Goal: Check status: Check status

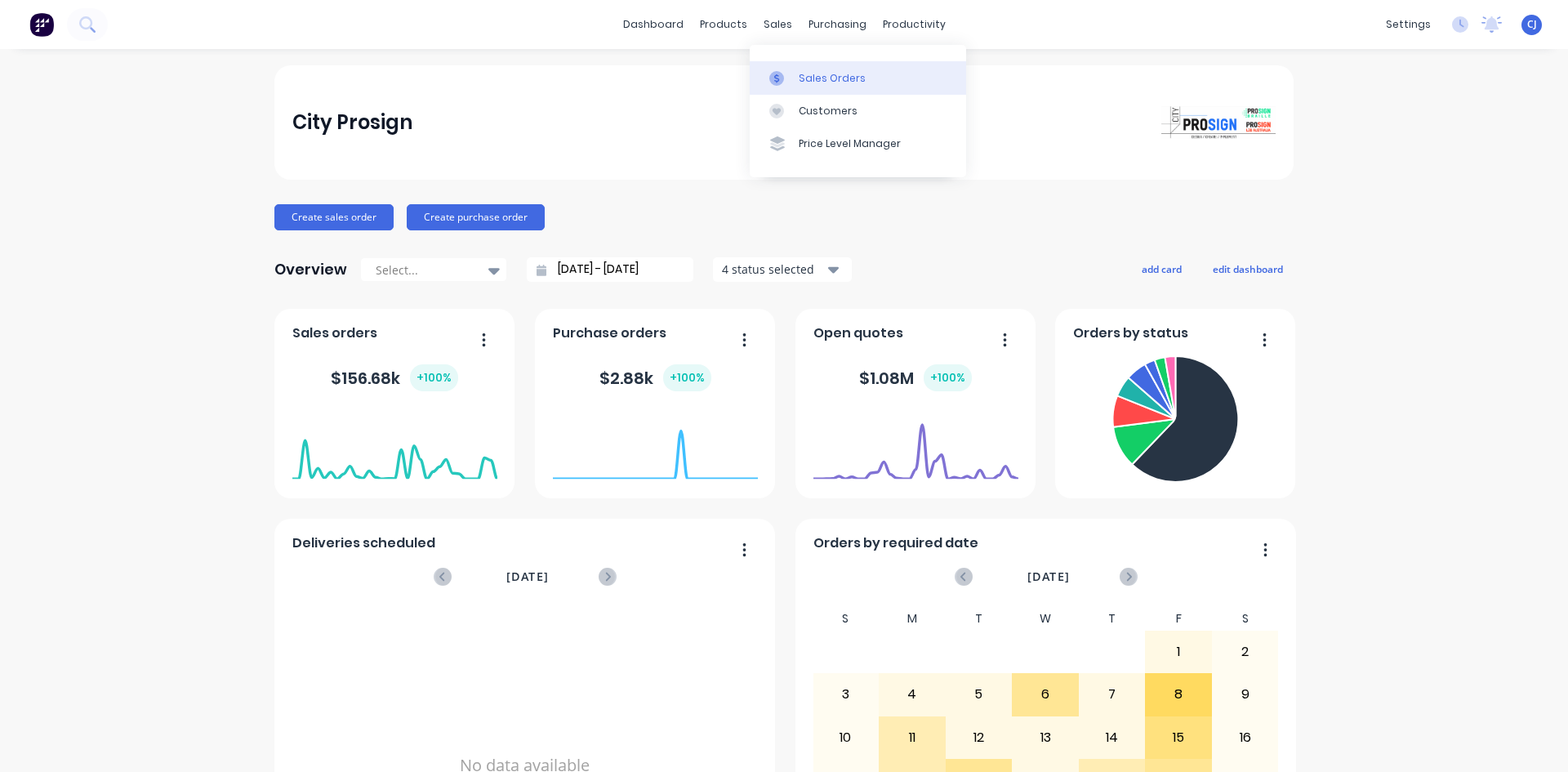
click at [770, 76] on icon at bounding box center [777, 78] width 15 height 15
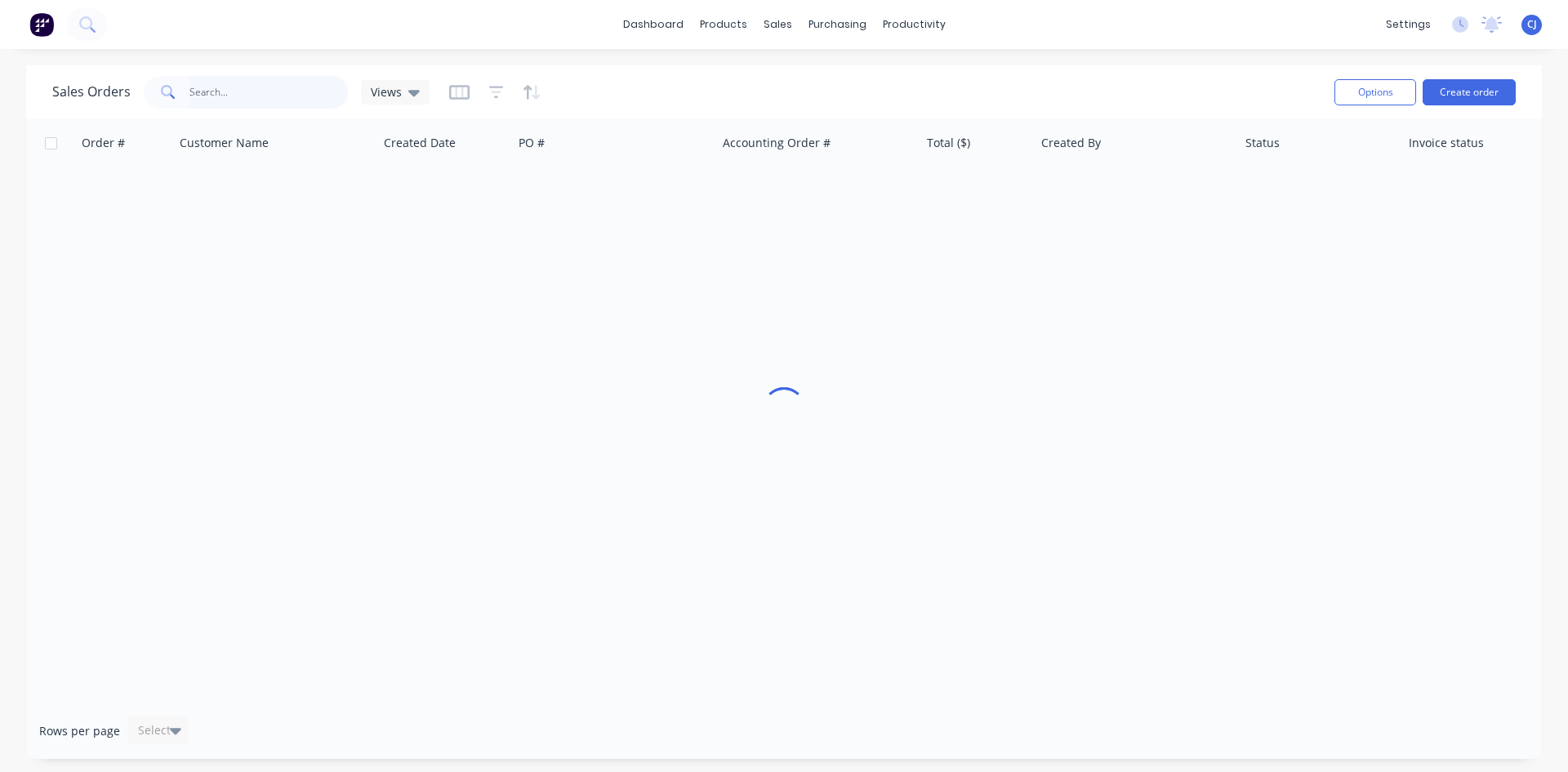
click at [191, 89] on input "text" at bounding box center [269, 92] width 159 height 33
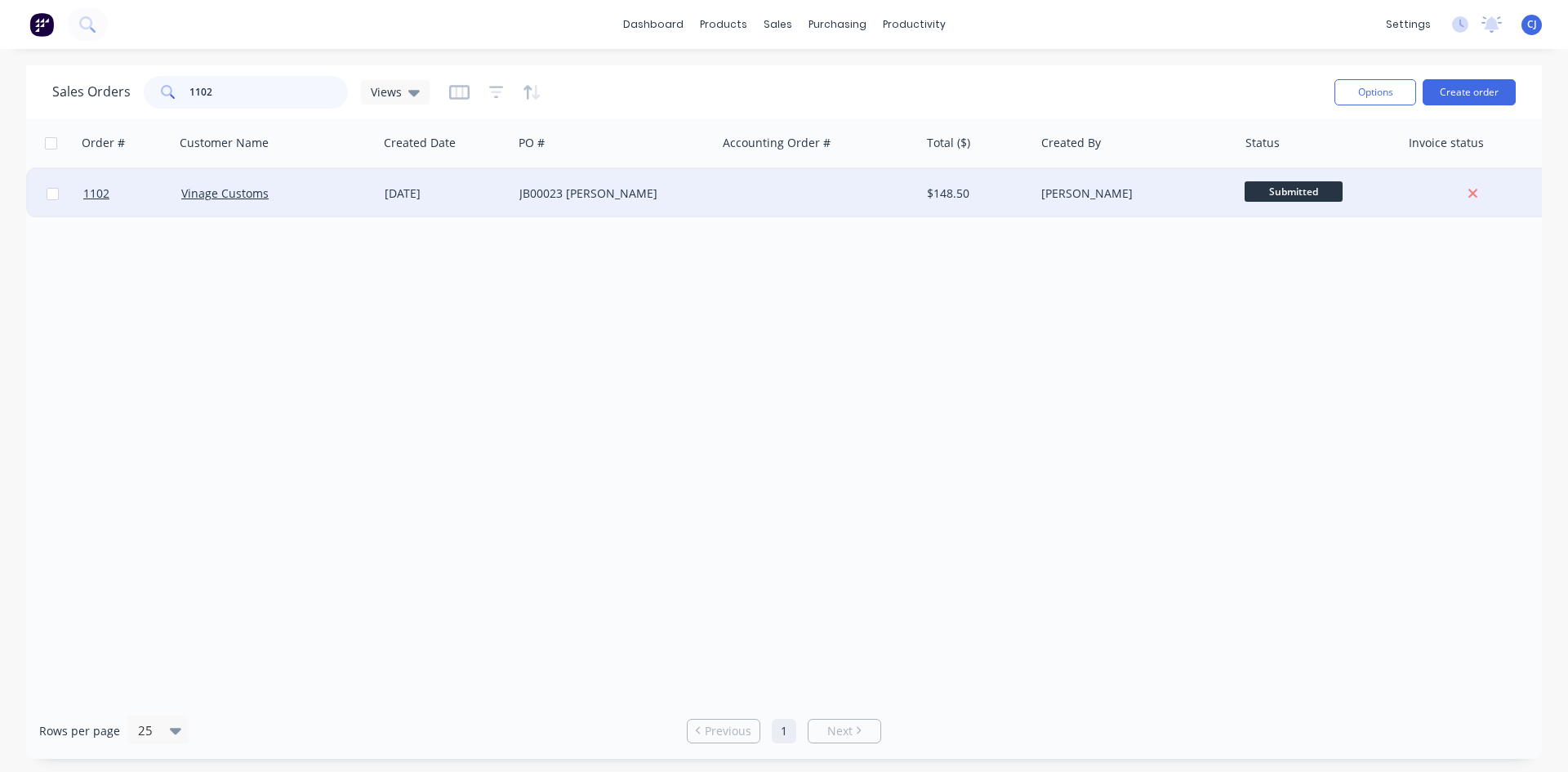
type input "1102"
click at [1087, 189] on div "[PERSON_NAME]" at bounding box center [1131, 193] width 181 height 16
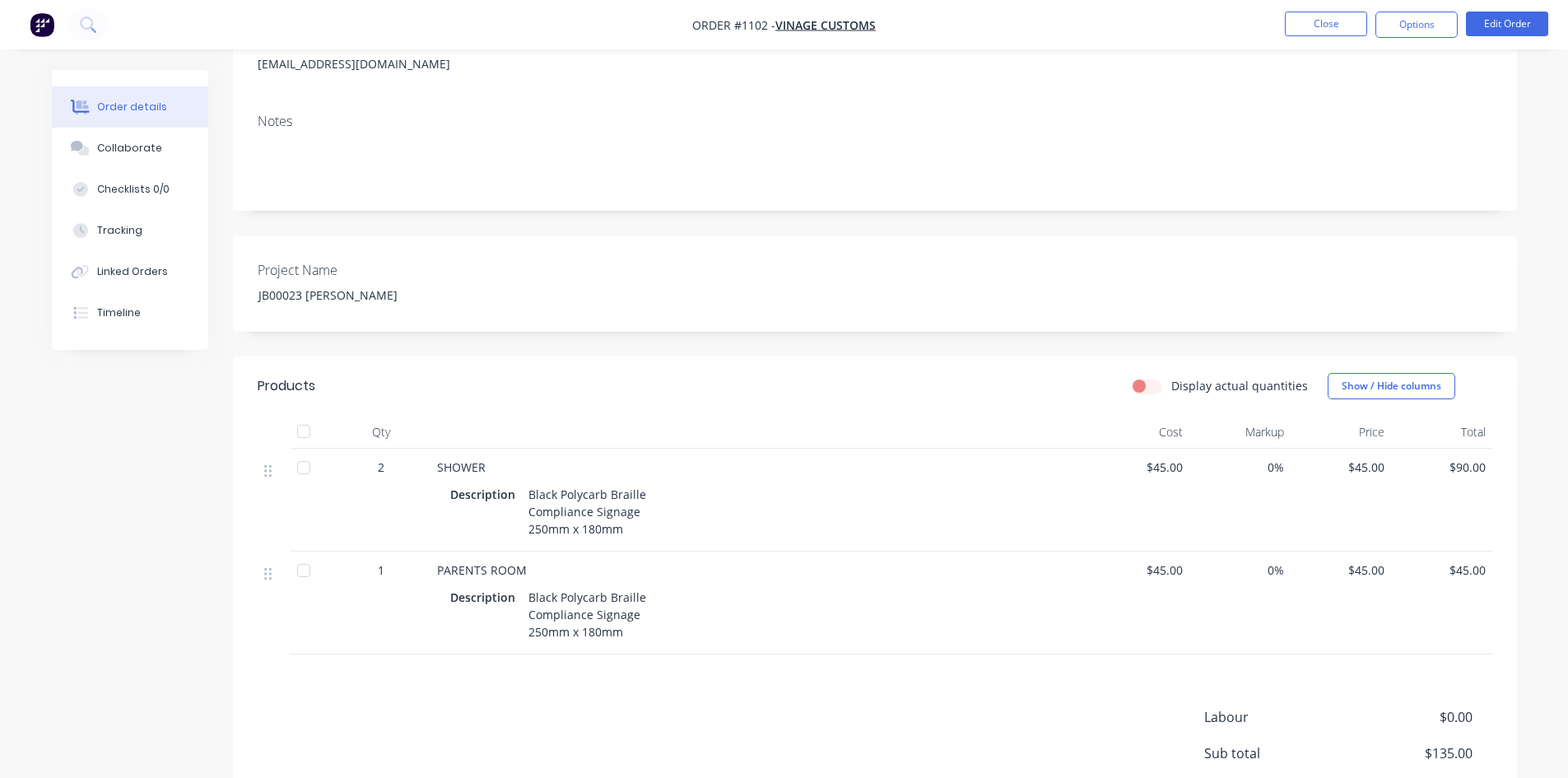
scroll to position [391, 0]
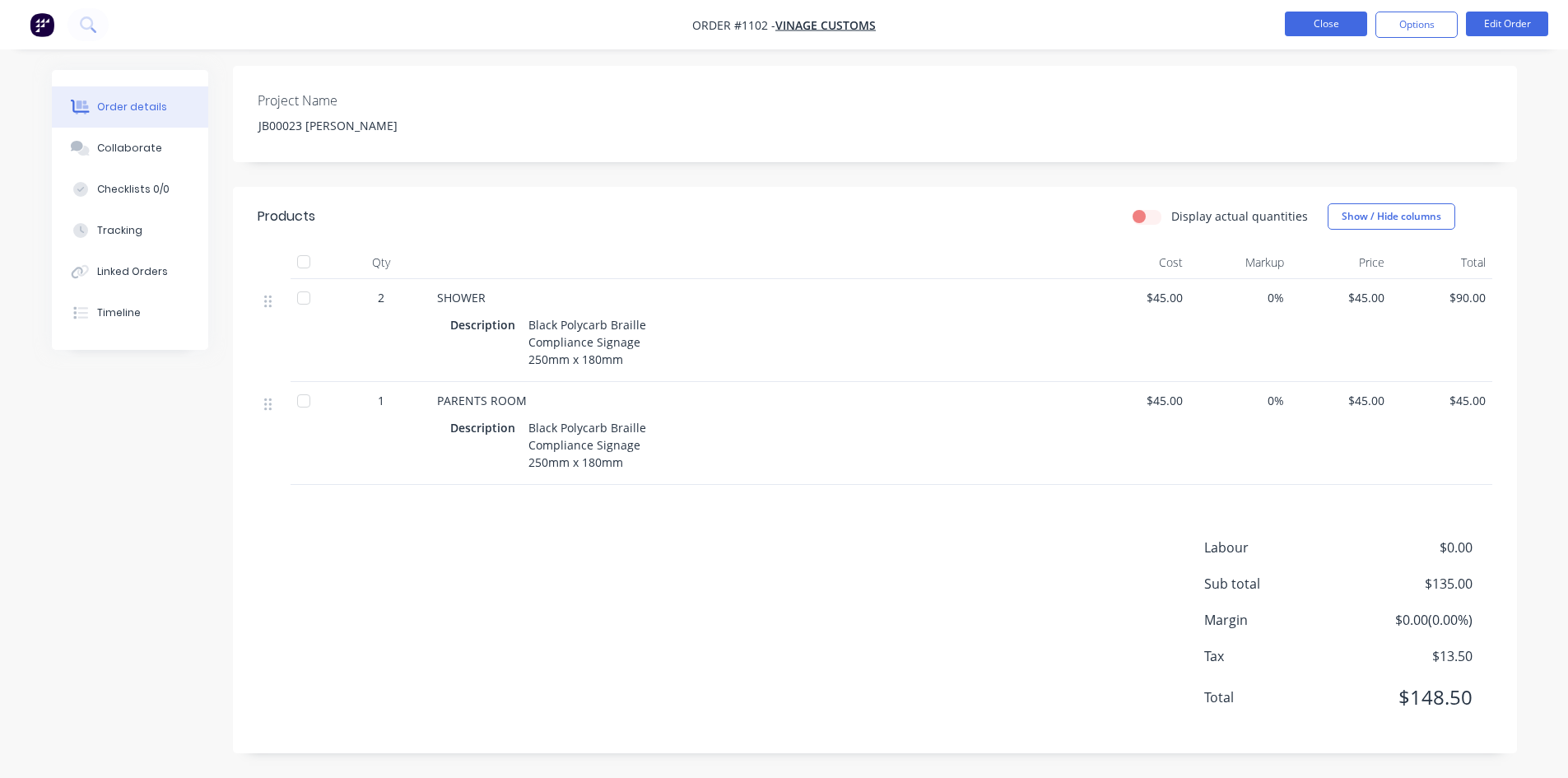
click at [1316, 29] on button "Close" at bounding box center [1326, 24] width 83 height 25
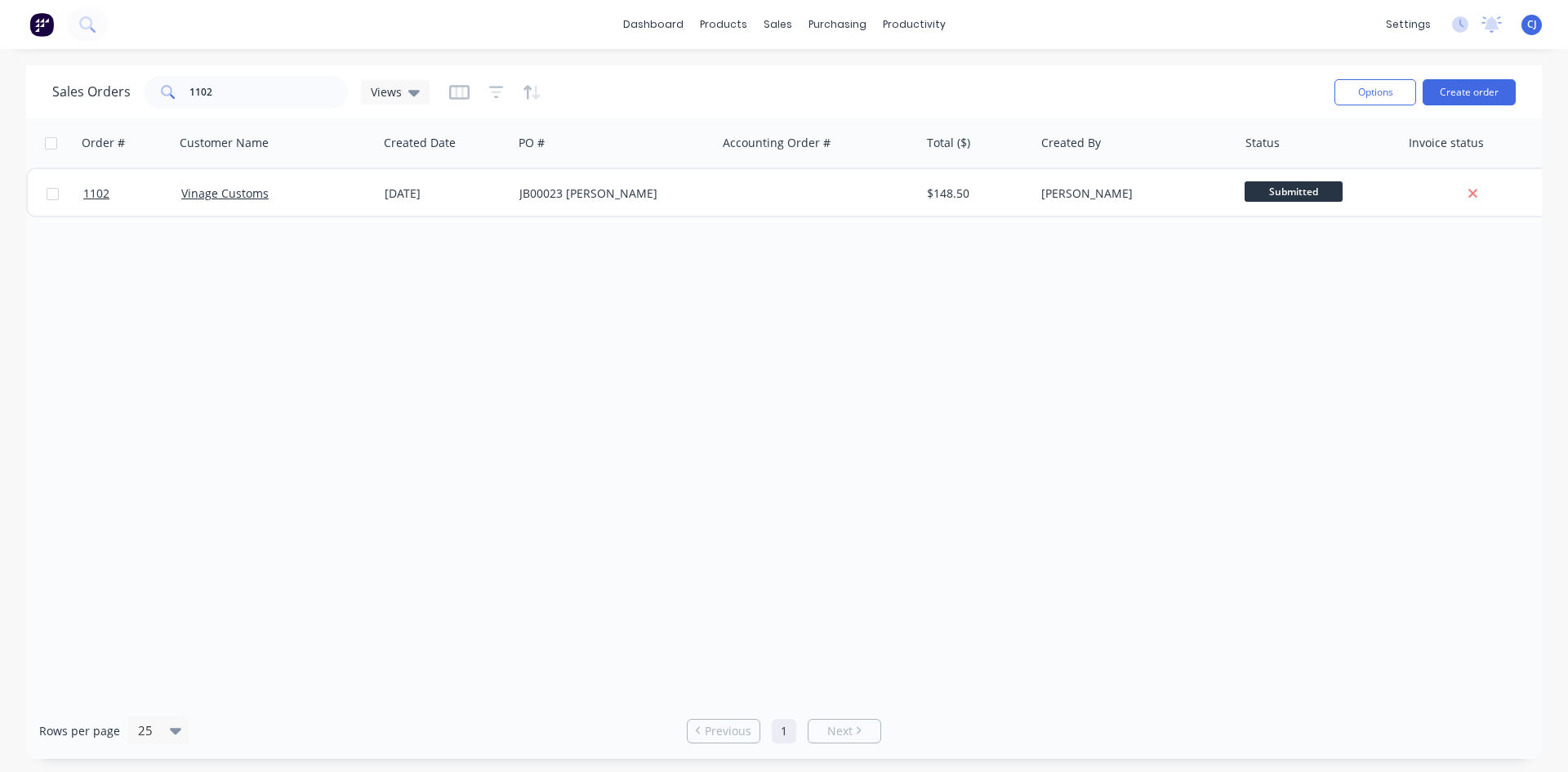
click at [50, 24] on img at bounding box center [41, 25] width 25 height 25
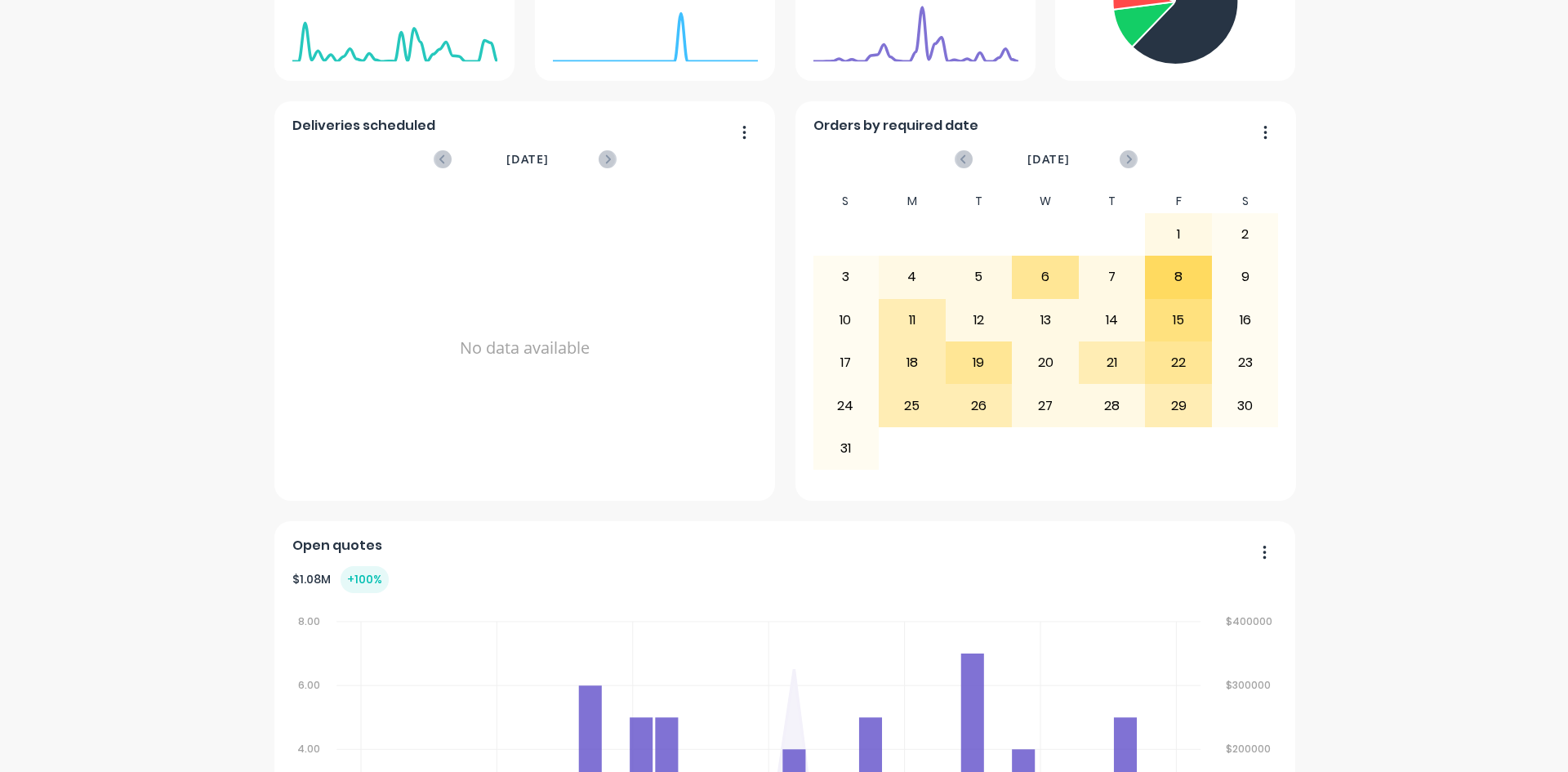
scroll to position [490, 0]
